Goal: Find specific page/section: Find specific page/section

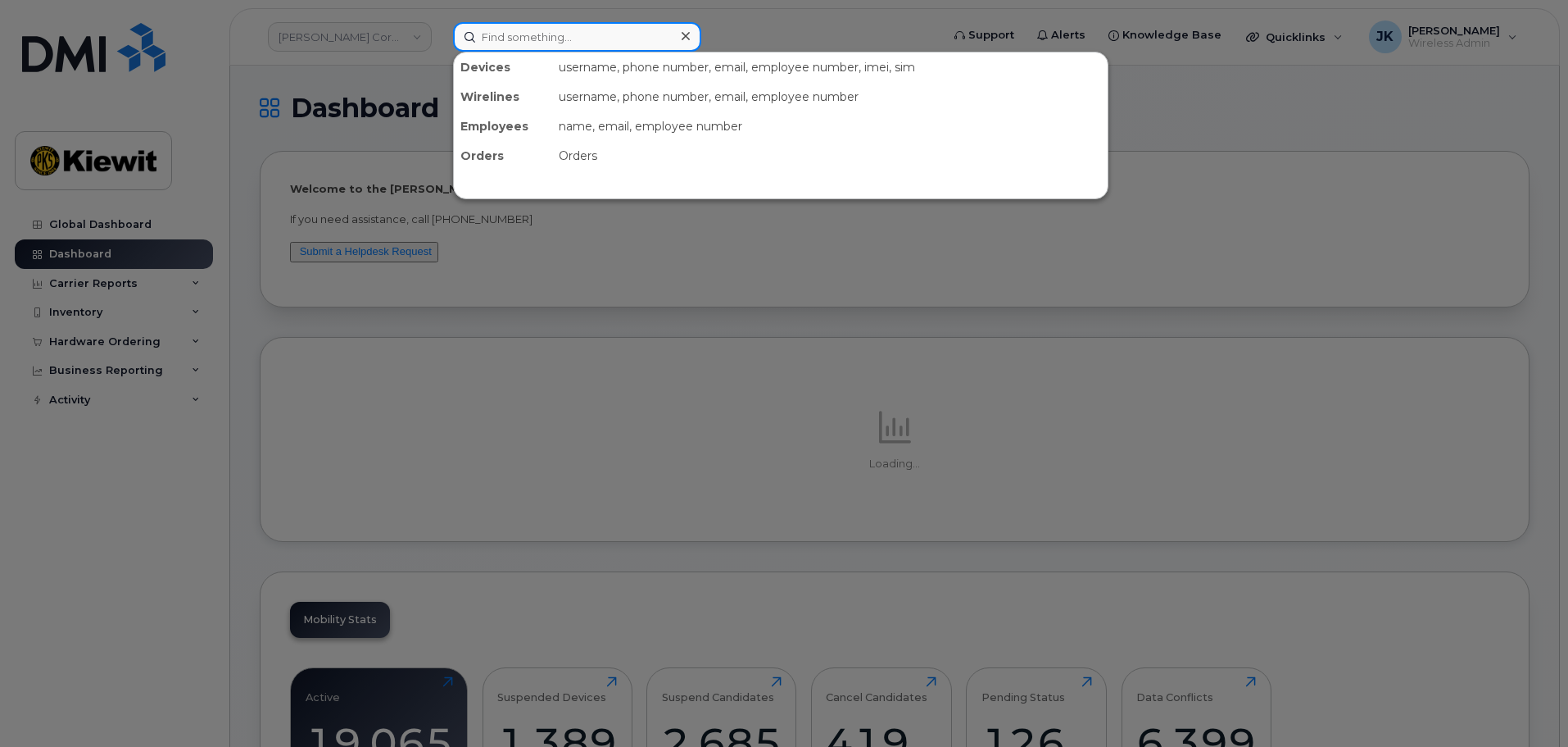
click at [574, 36] on input at bounding box center [577, 37] width 249 height 30
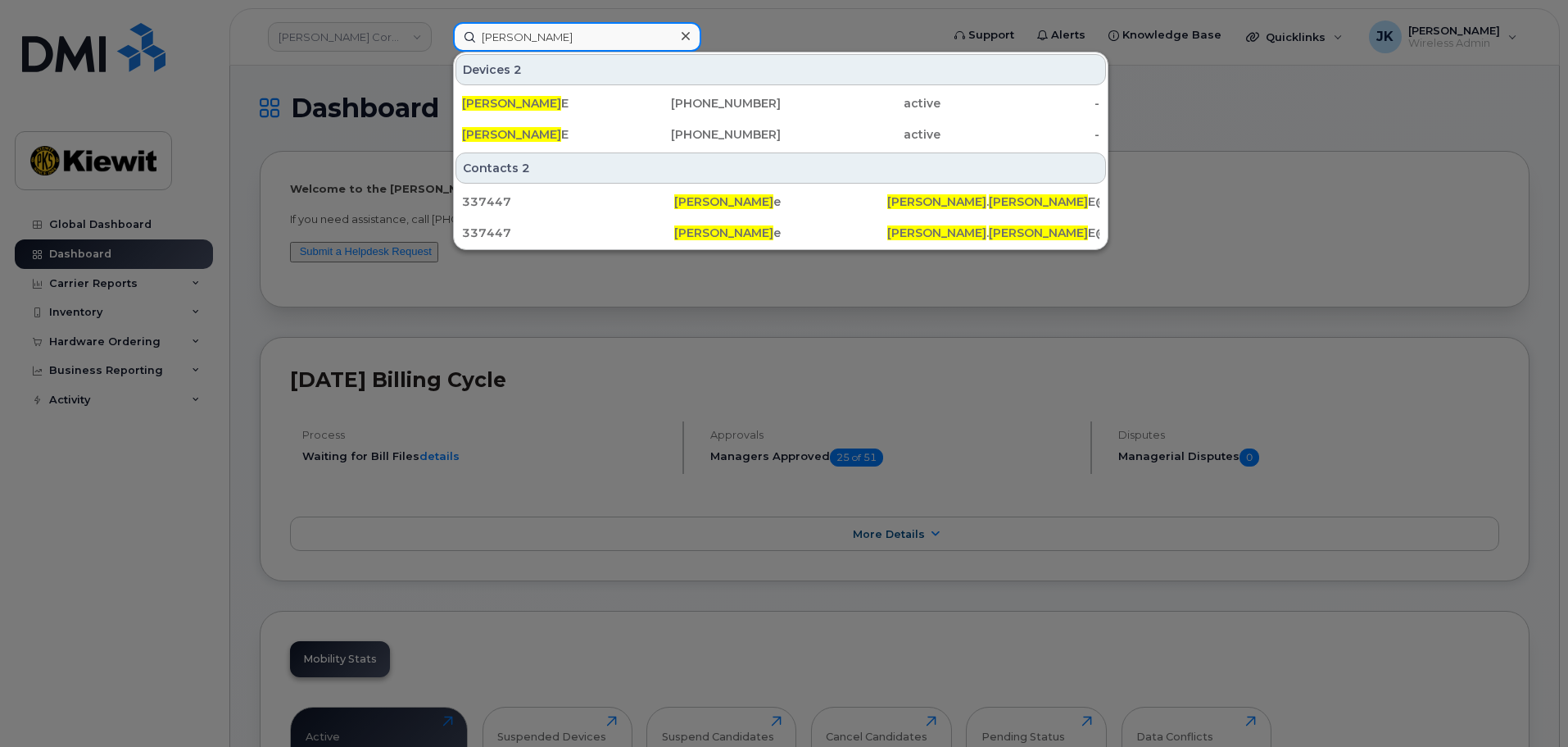
type input "[PERSON_NAME]"
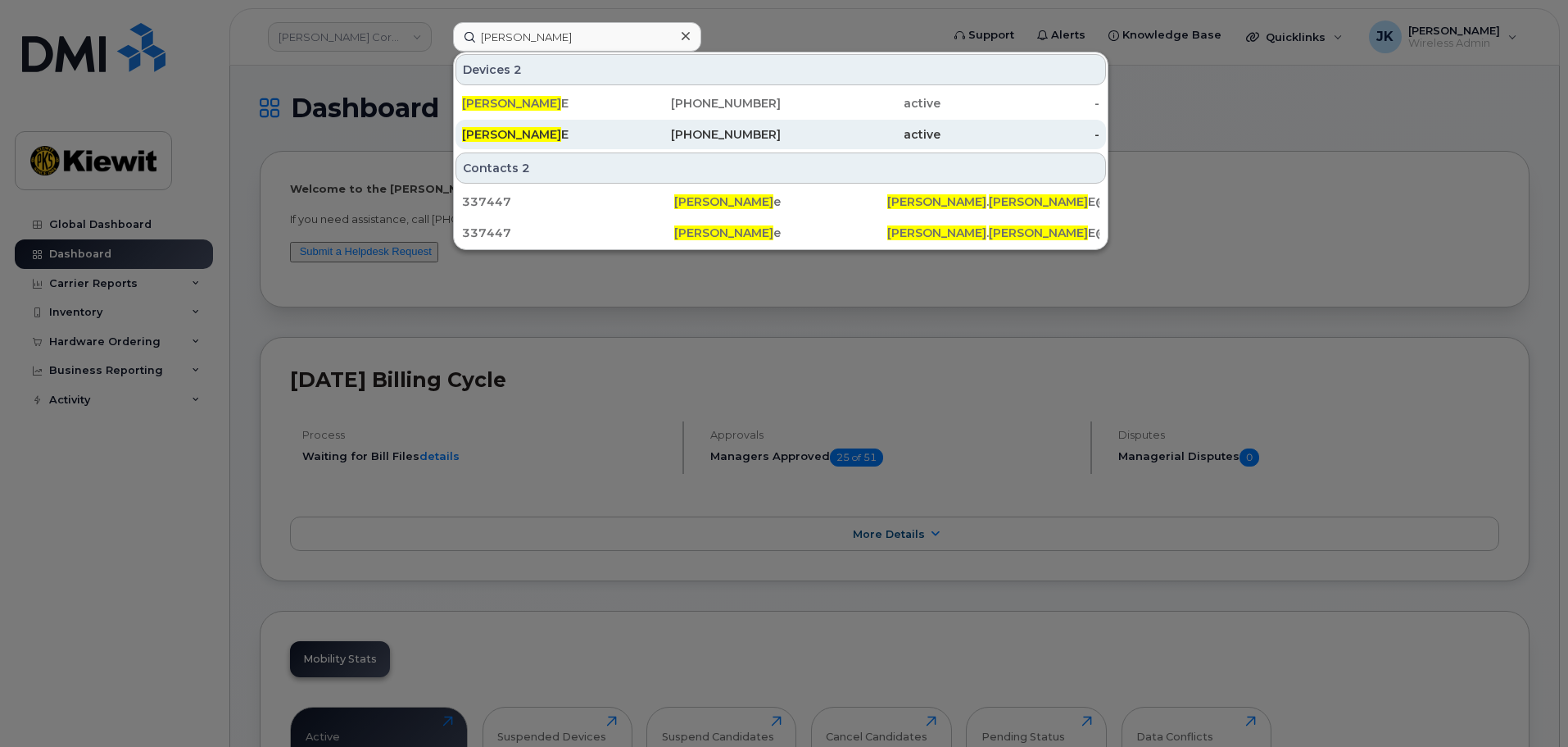
drag, startPoint x: 773, startPoint y: 99, endPoint x: 791, endPoint y: 128, distance: 34.1
click at [773, 99] on div "[PHONE_NUMBER]" at bounding box center [701, 104] width 160 height 17
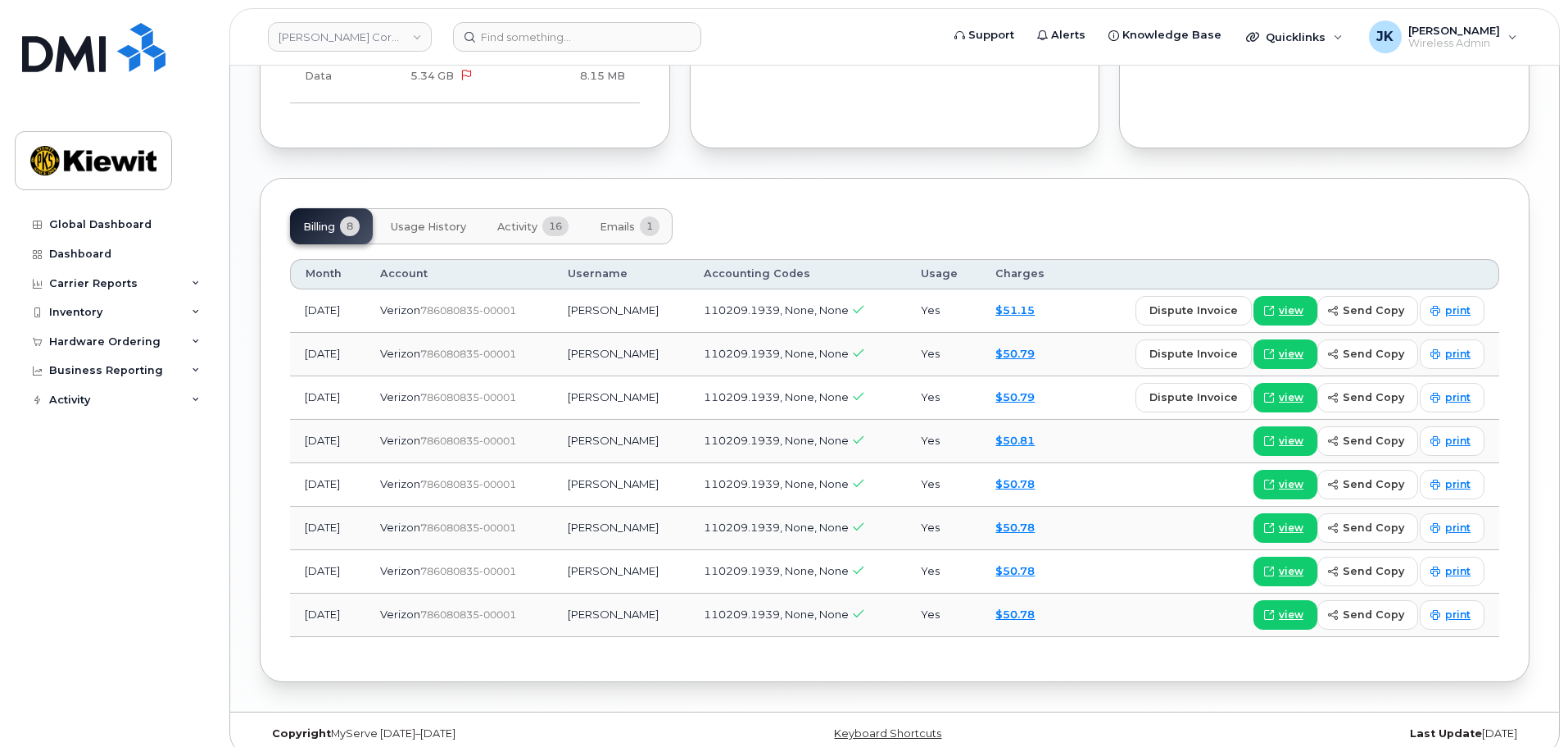
scroll to position [1819, 0]
click at [1288, 606] on span "view" at bounding box center [1290, 613] width 24 height 15
